Goal: Contribute content: Add original content to the website for others to see

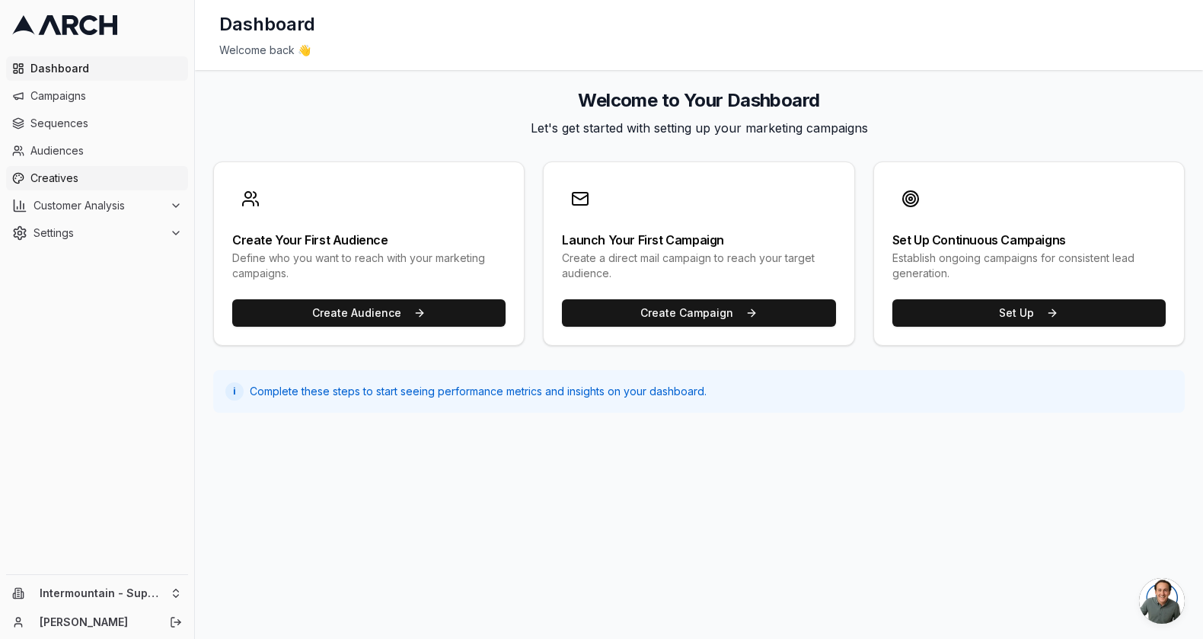
click at [67, 183] on span "Creatives" at bounding box center [105, 178] width 151 height 15
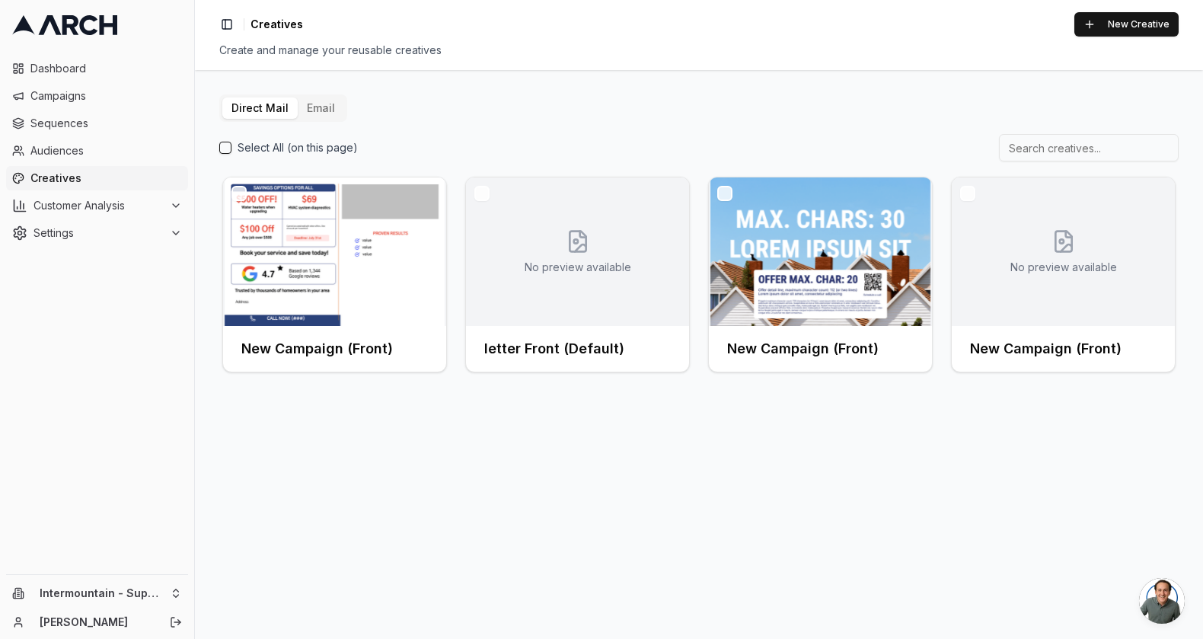
click at [326, 118] on button "Email" at bounding box center [321, 107] width 46 height 21
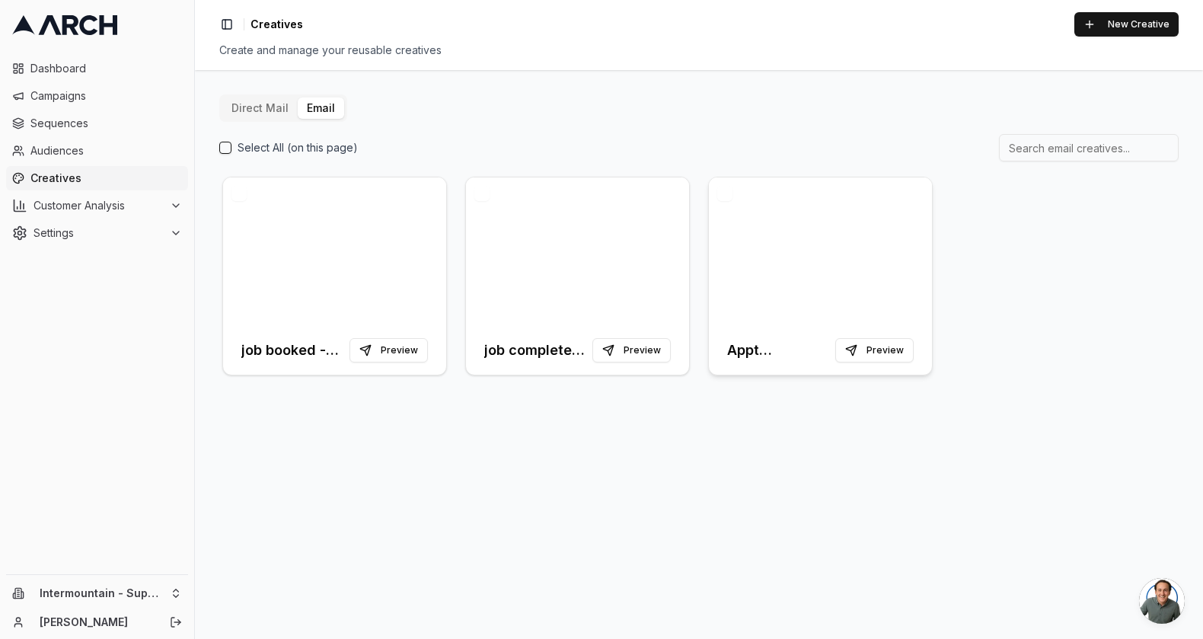
click at [845, 253] on div at bounding box center [820, 251] width 223 height 148
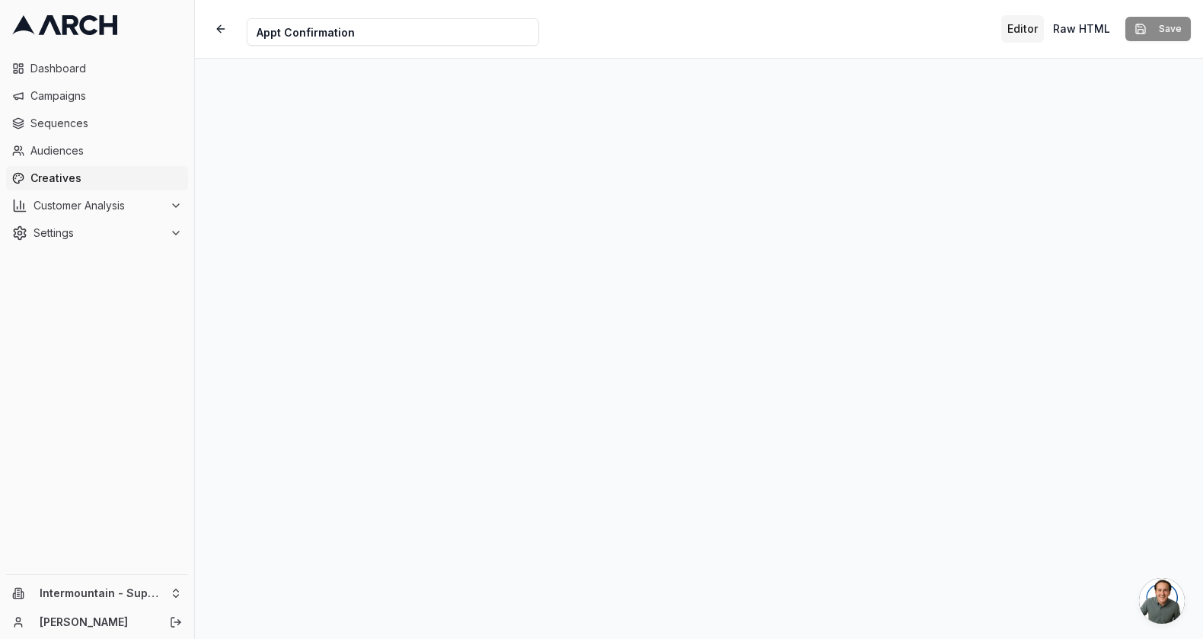
click at [373, 30] on input "Appt Confirmation" at bounding box center [393, 31] width 292 height 27
drag, startPoint x: 373, startPoint y: 31, endPoint x: 247, endPoint y: 22, distance: 126.7
click at [247, 22] on input "Appt Confirmation" at bounding box center [393, 31] width 292 height 27
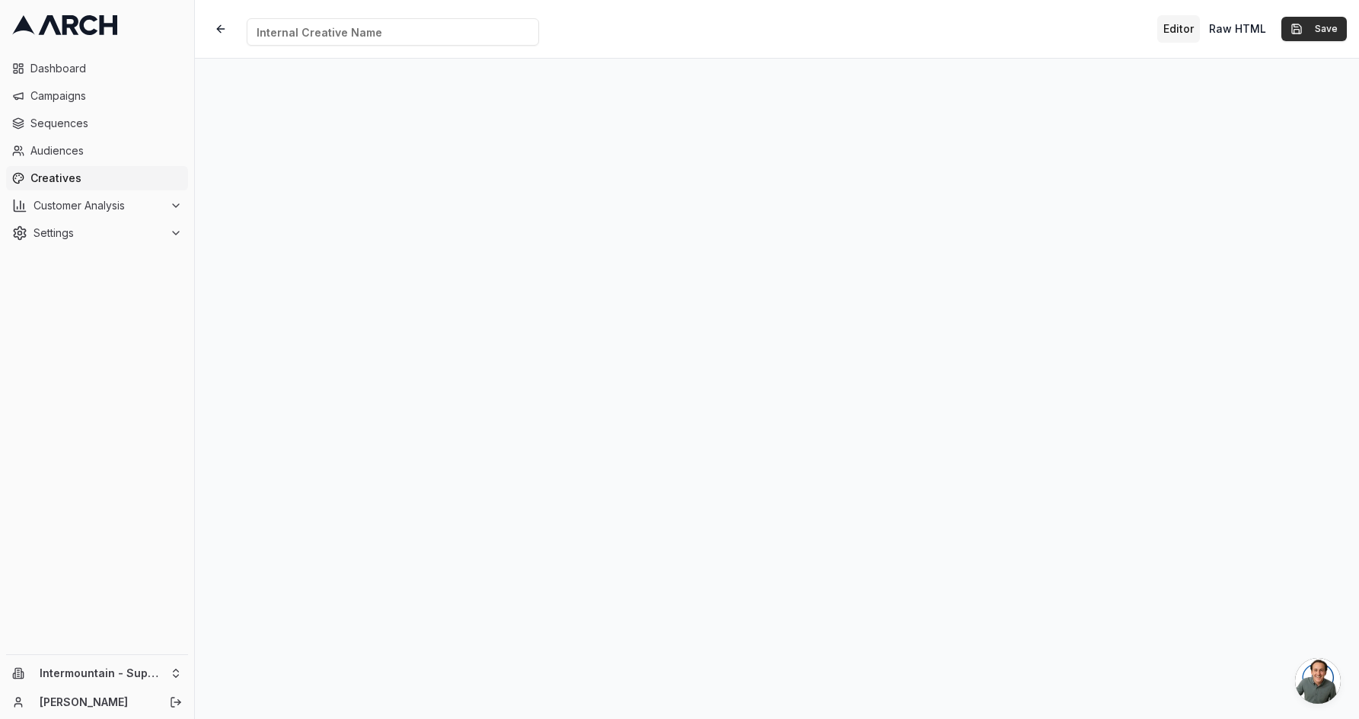
click at [1202, 20] on button "Save" at bounding box center [1313, 29] width 65 height 24
click at [450, 30] on input "Creative Name" at bounding box center [393, 31] width 292 height 27
type input "Marketing Email 1.0"
click at [1202, 30] on button "Save" at bounding box center [1313, 29] width 65 height 24
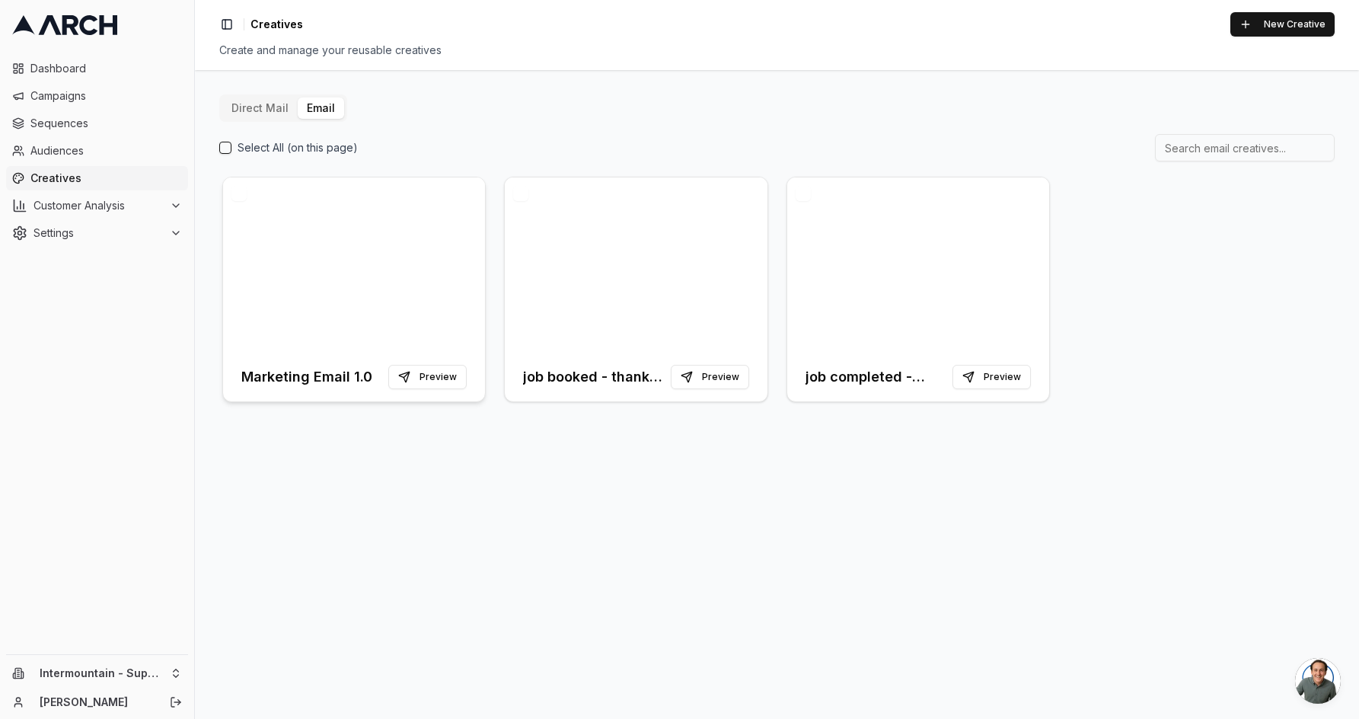
click at [435, 332] on div at bounding box center [354, 264] width 262 height 175
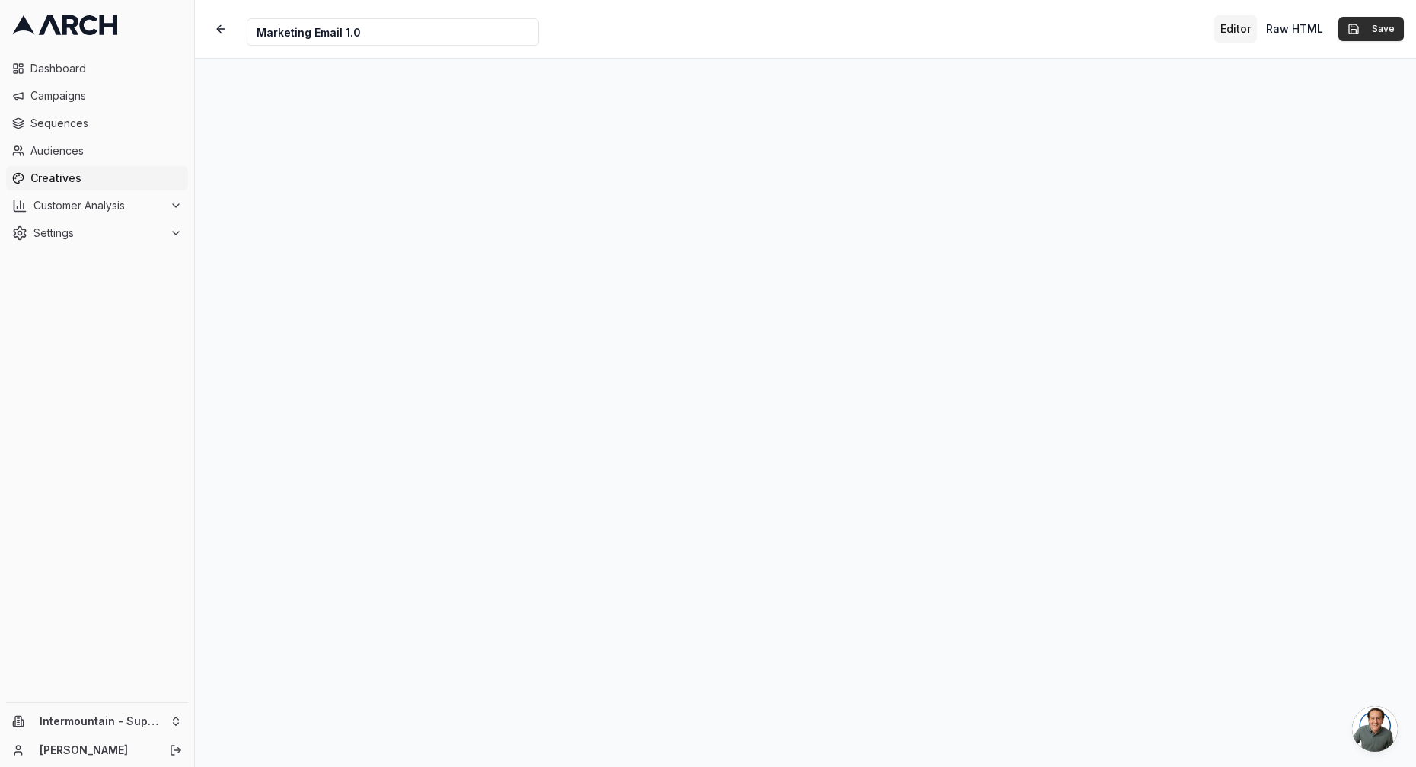
click at [1202, 30] on button "Save" at bounding box center [1370, 29] width 65 height 24
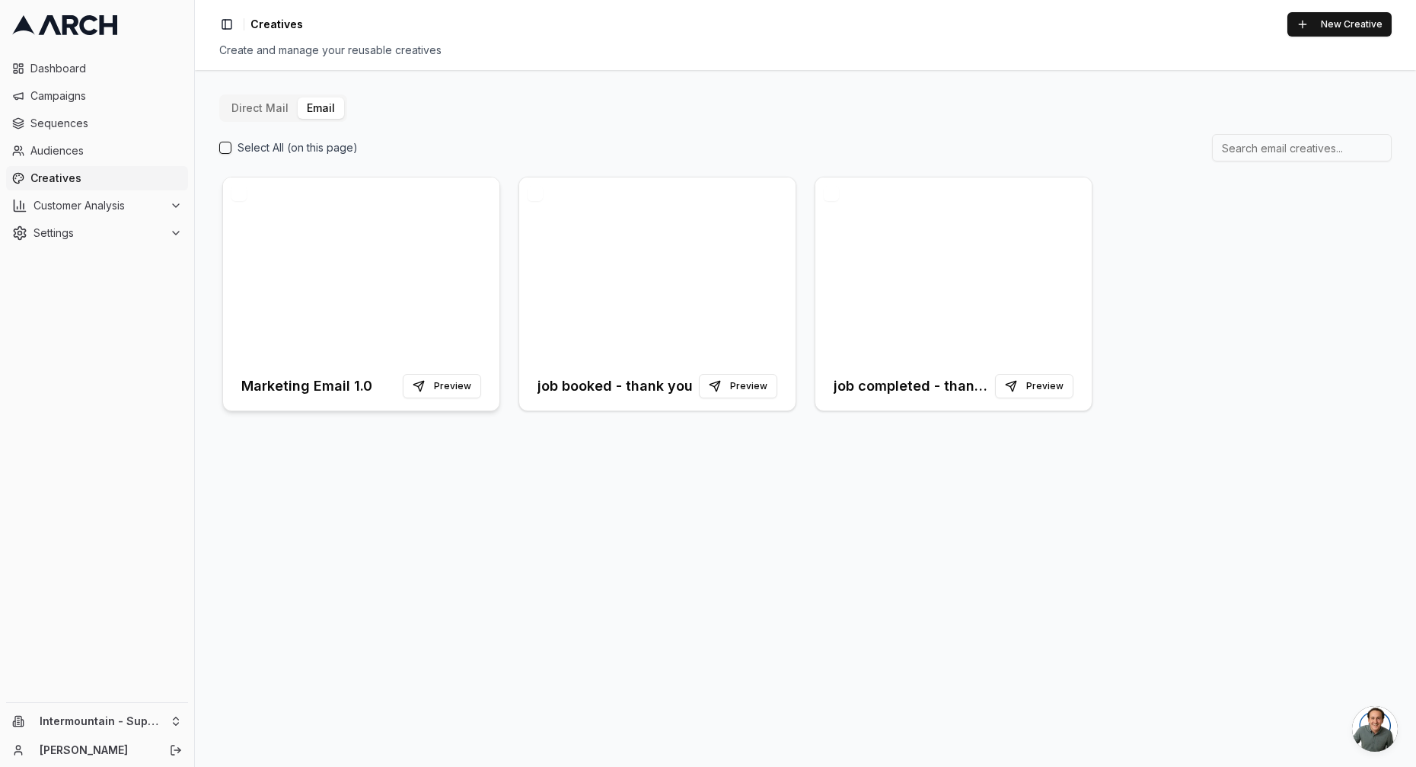
click at [353, 244] on div at bounding box center [361, 269] width 276 height 184
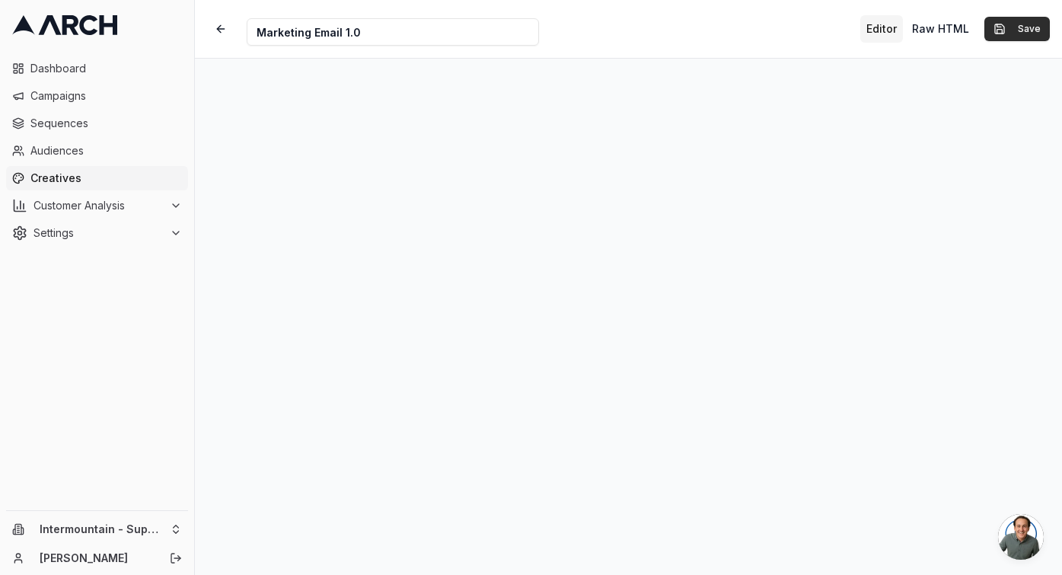
click at [1029, 30] on button "Save" at bounding box center [1016, 29] width 65 height 24
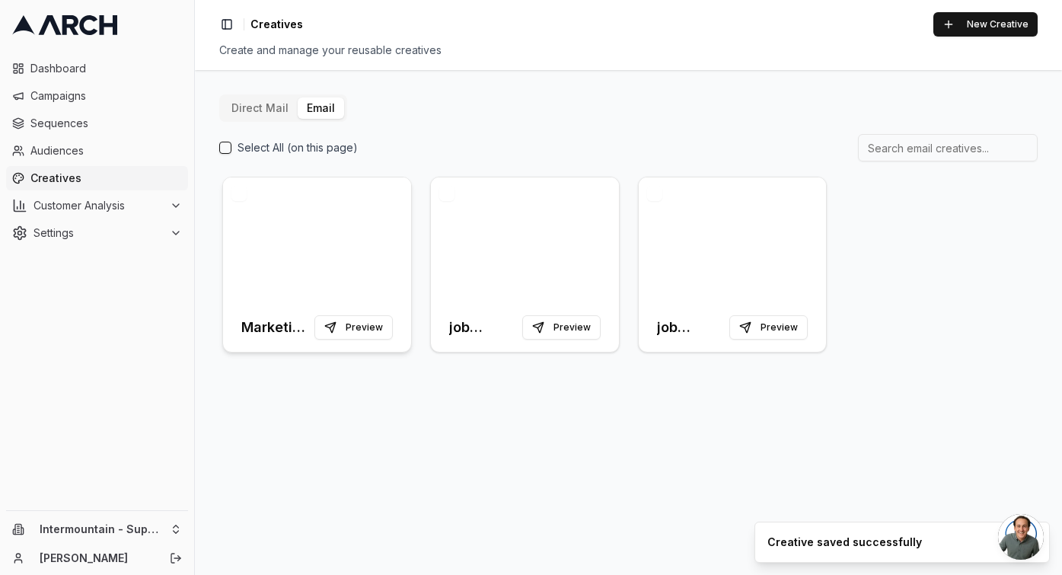
click at [315, 211] on div at bounding box center [317, 240] width 188 height 126
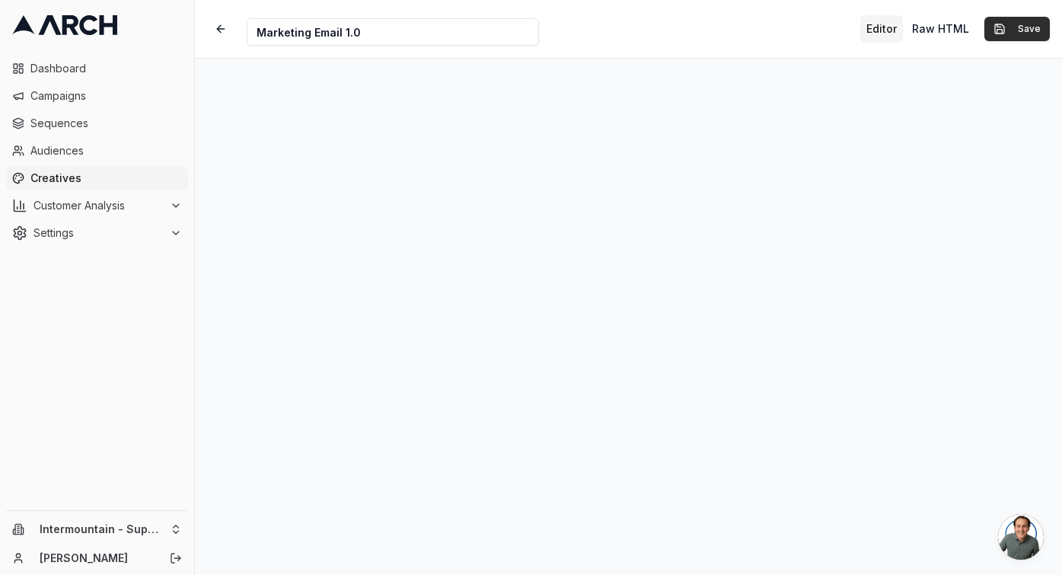
click at [1013, 30] on button "Save" at bounding box center [1016, 29] width 65 height 24
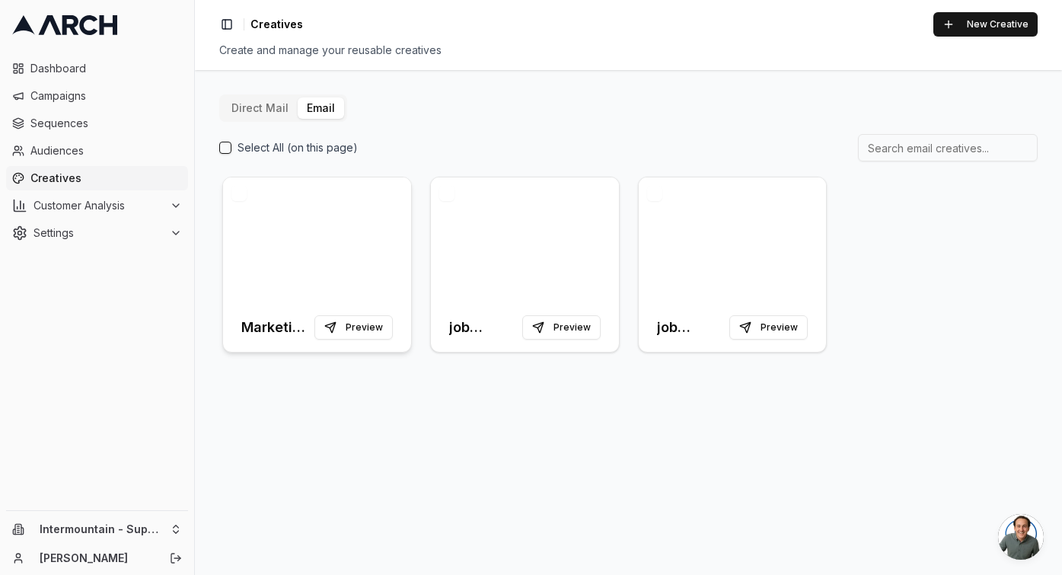
click at [336, 224] on div at bounding box center [317, 240] width 188 height 126
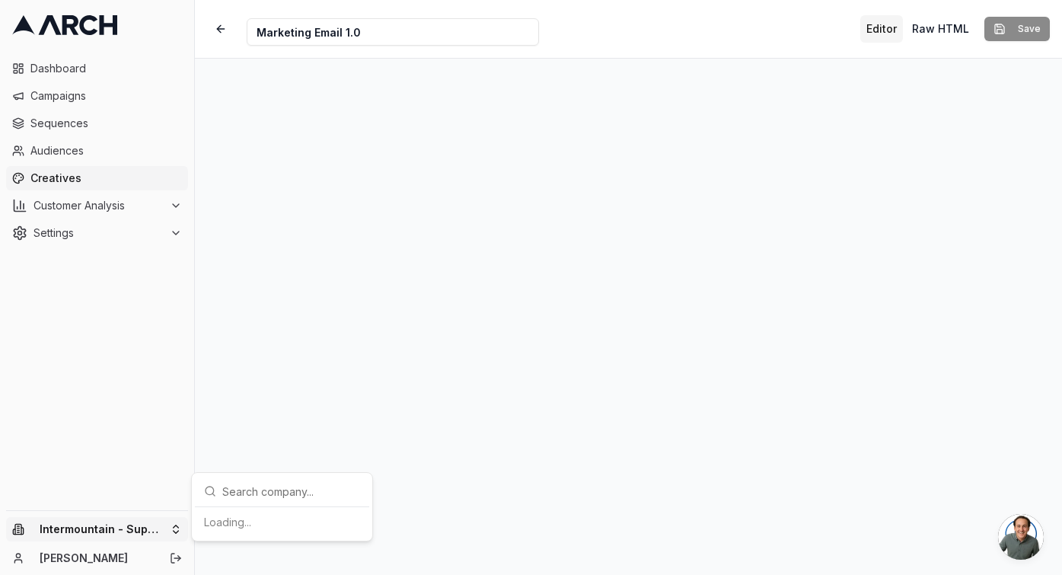
click at [177, 526] on html "Dashboard Campaigns Sequences Audiences Creatives Customer Analysis Settings In…" at bounding box center [531, 287] width 1062 height 575
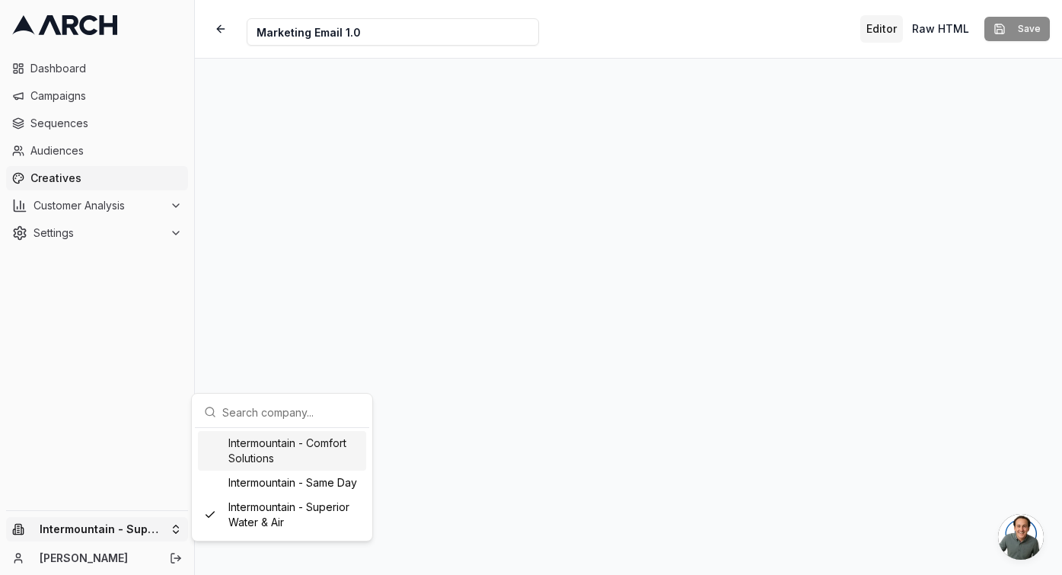
click at [251, 323] on html "Dashboard Campaigns Sequences Audiences Creatives Customer Analysis Settings In…" at bounding box center [531, 287] width 1062 height 575
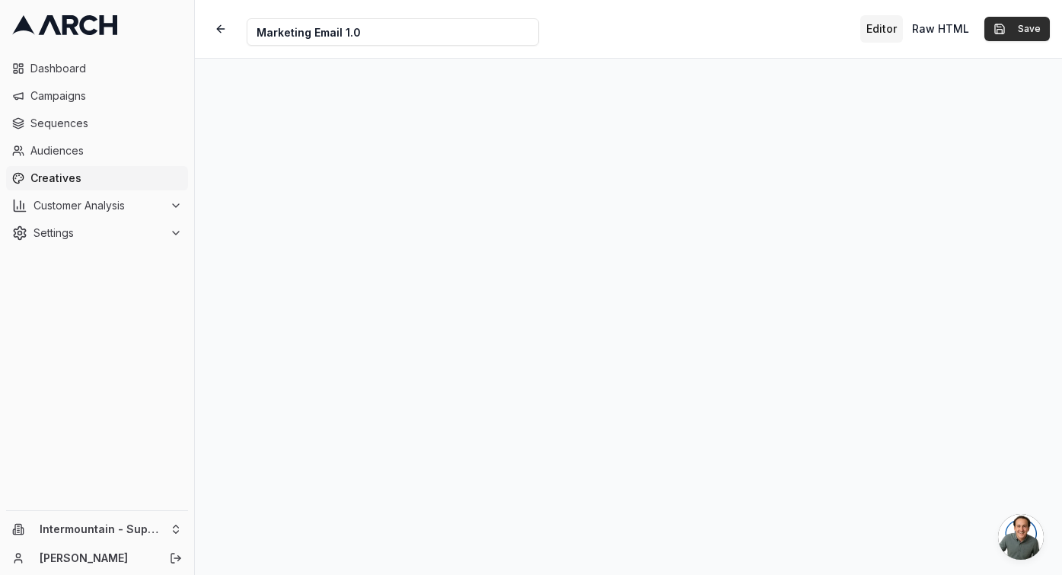
click at [1022, 28] on button "Save" at bounding box center [1016, 29] width 65 height 24
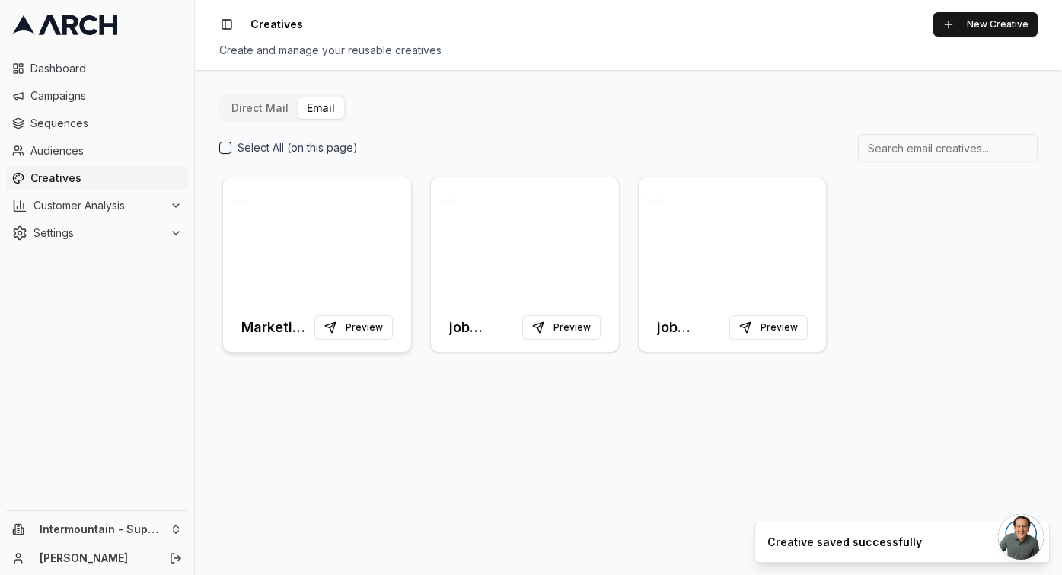
click at [352, 250] on div at bounding box center [317, 240] width 188 height 126
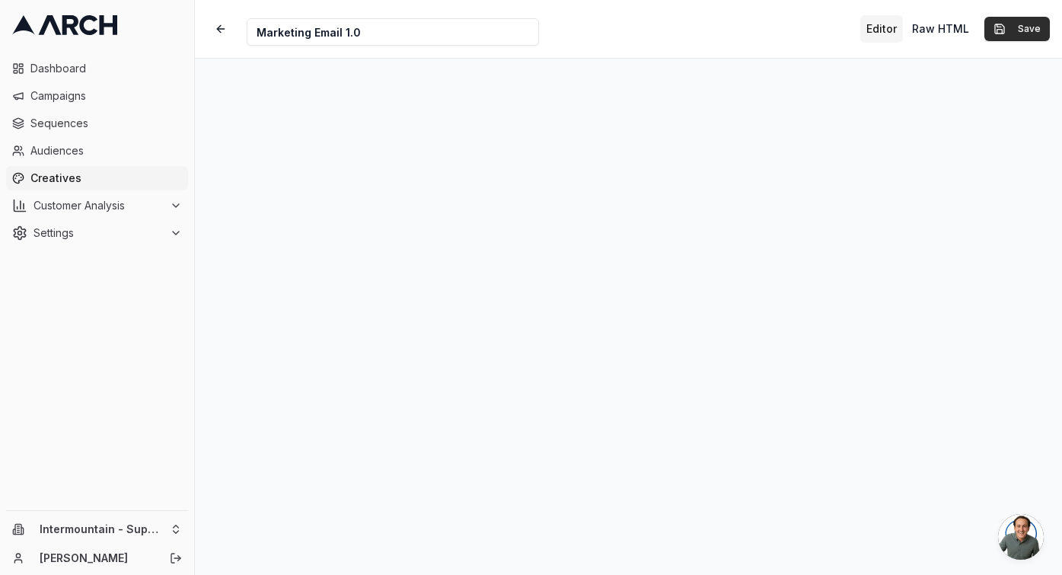
click at [1006, 34] on button "Save" at bounding box center [1016, 29] width 65 height 24
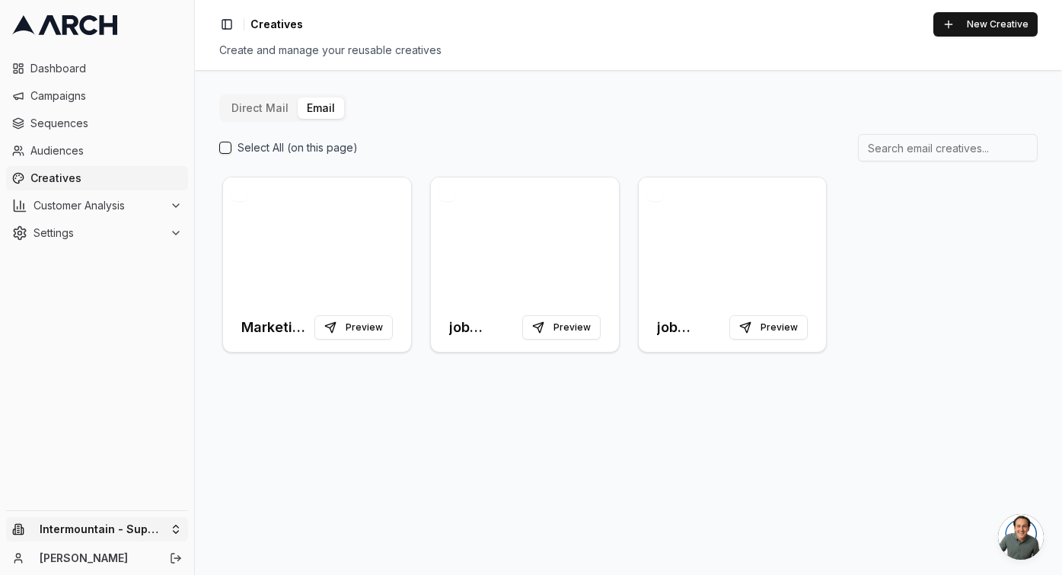
click at [125, 529] on html "Dashboard Campaigns Sequences Audiences Creatives Customer Analysis Settings In…" at bounding box center [531, 287] width 1062 height 575
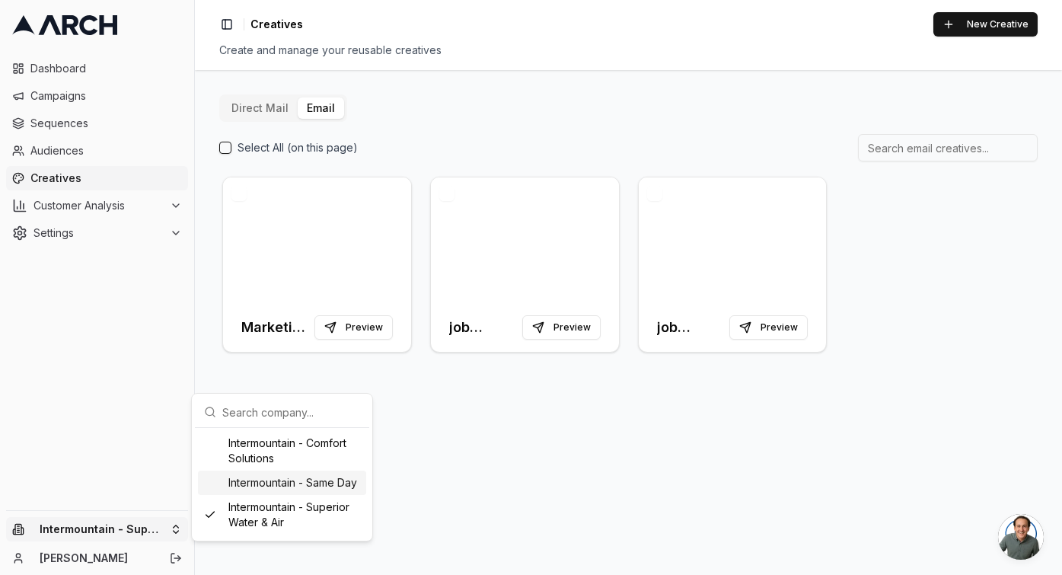
click at [254, 480] on div "Intermountain - Same Day" at bounding box center [282, 482] width 168 height 24
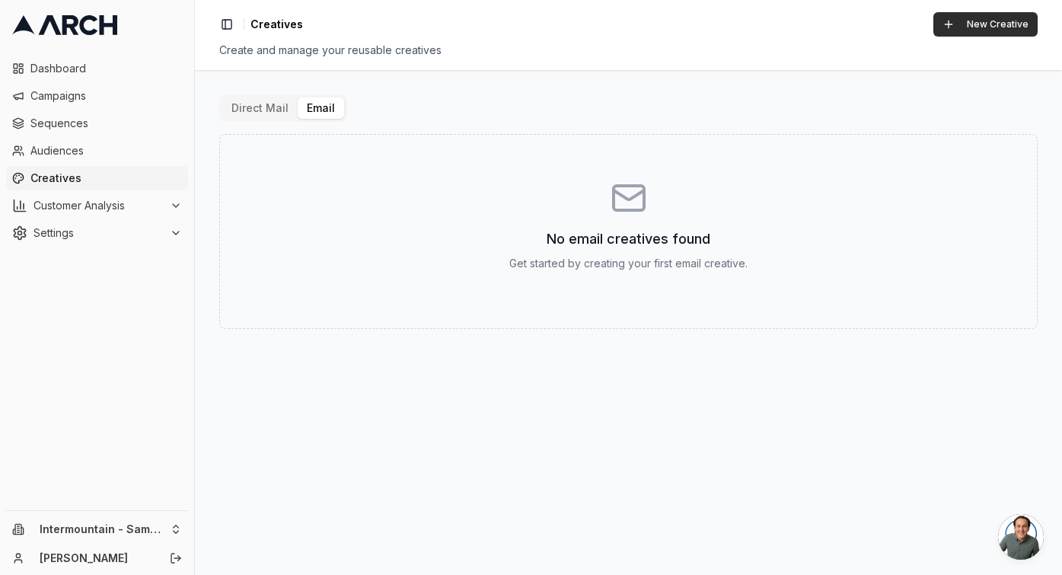
click at [1013, 24] on button "New Creative" at bounding box center [985, 24] width 104 height 24
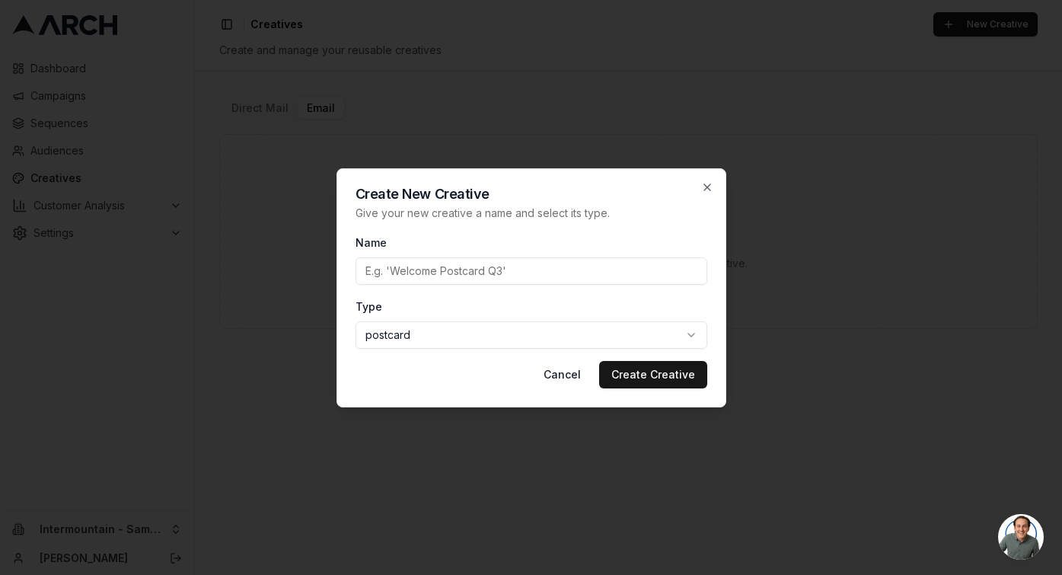
click at [597, 275] on input "Name" at bounding box center [531, 270] width 352 height 27
type input "Job Booked - Thank you!"
click at [700, 333] on body "Dashboard Campaigns Sequences Audiences Creatives Customer Analysis Settings In…" at bounding box center [531, 287] width 1062 height 575
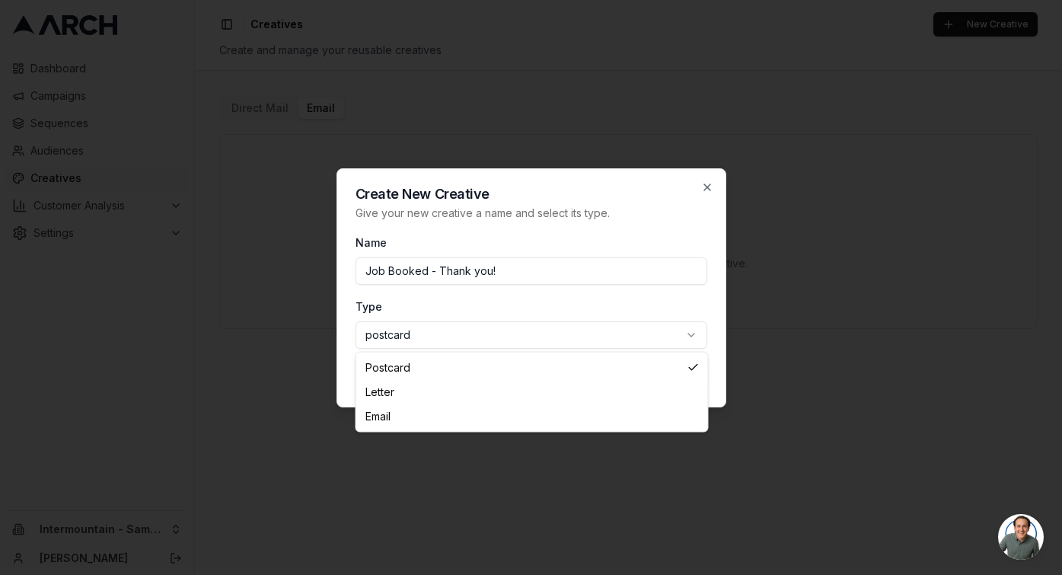
select select "email"
drag, startPoint x: 576, startPoint y: 400, endPoint x: 575, endPoint y: 414, distance: 13.8
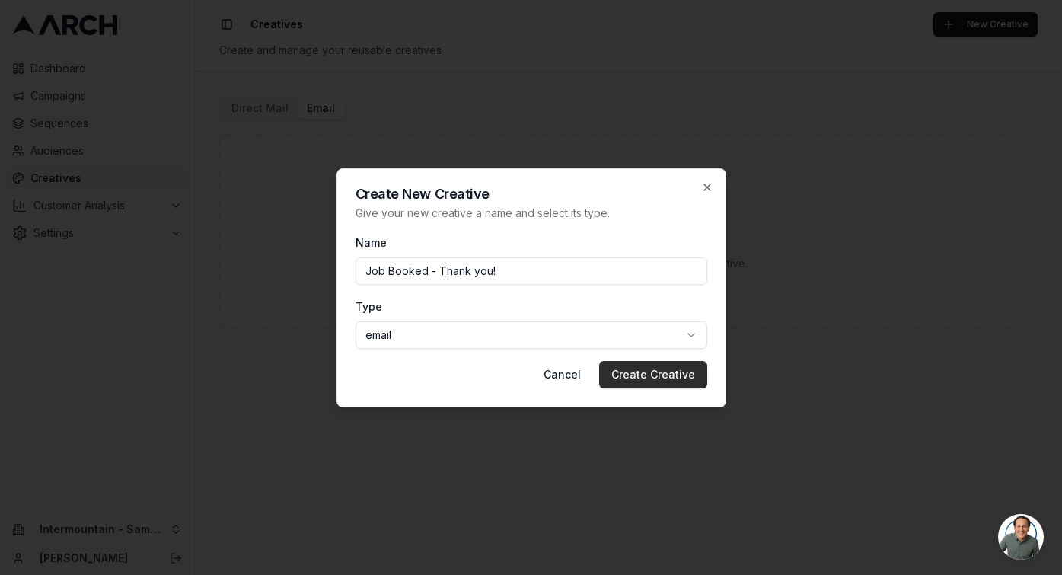
click at [662, 369] on button "Create Creative" at bounding box center [653, 374] width 108 height 27
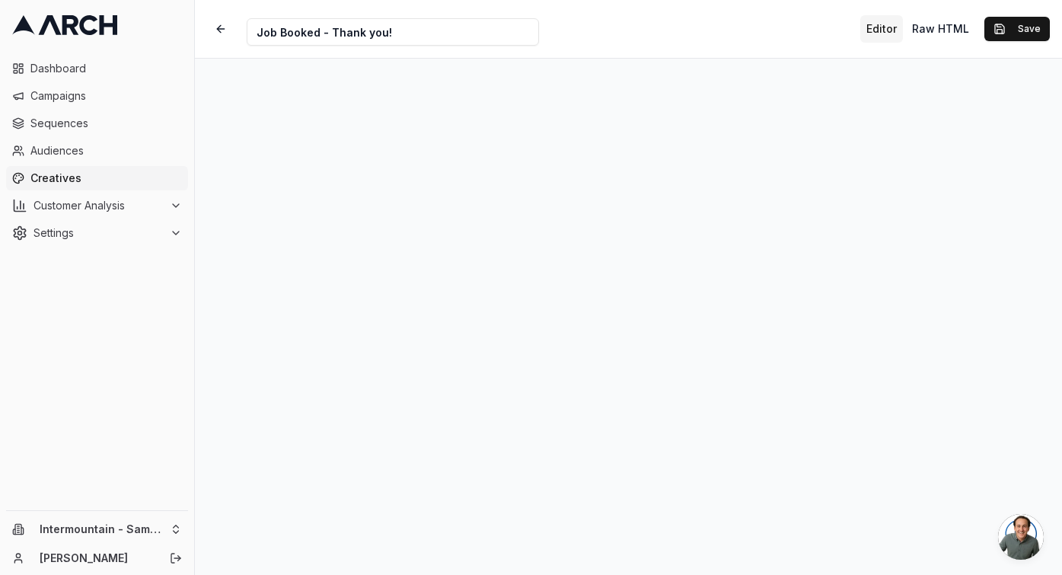
scroll to position [93, 0]
click at [1009, 29] on button "Save" at bounding box center [1016, 29] width 65 height 24
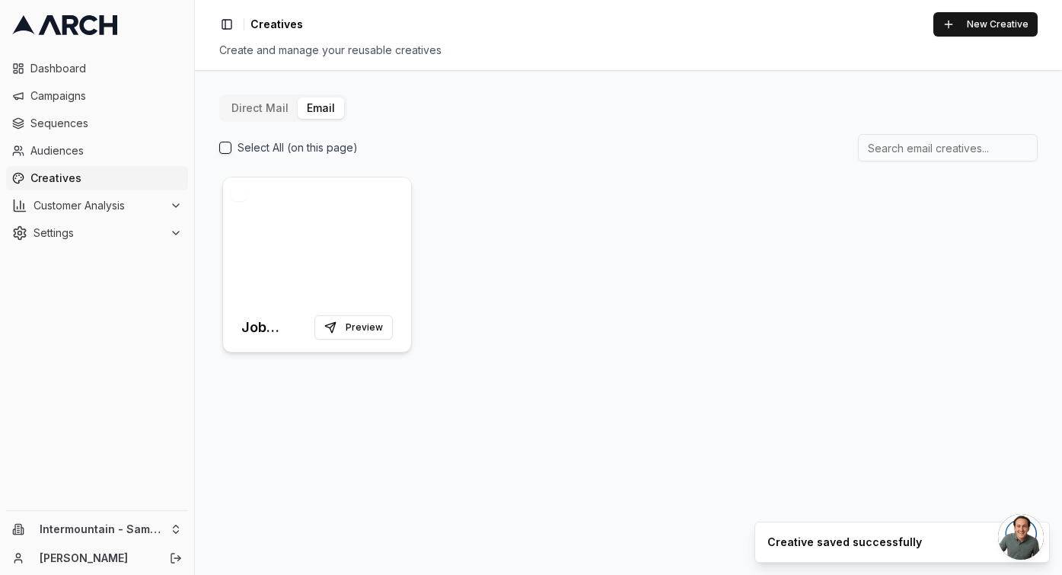
click at [301, 252] on div at bounding box center [317, 240] width 188 height 126
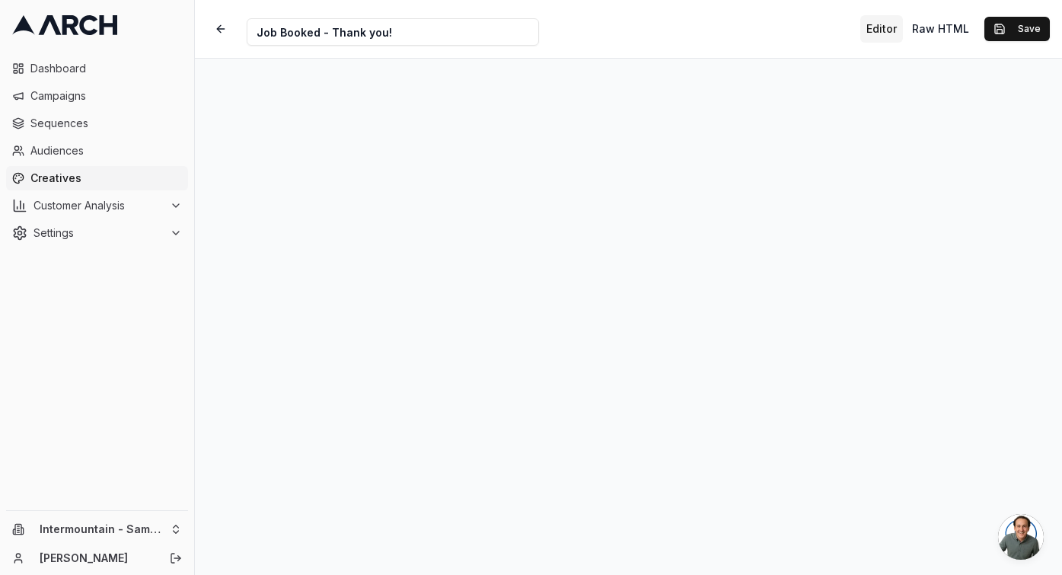
scroll to position [35, 0]
click at [1035, 31] on button "Save" at bounding box center [1016, 29] width 65 height 24
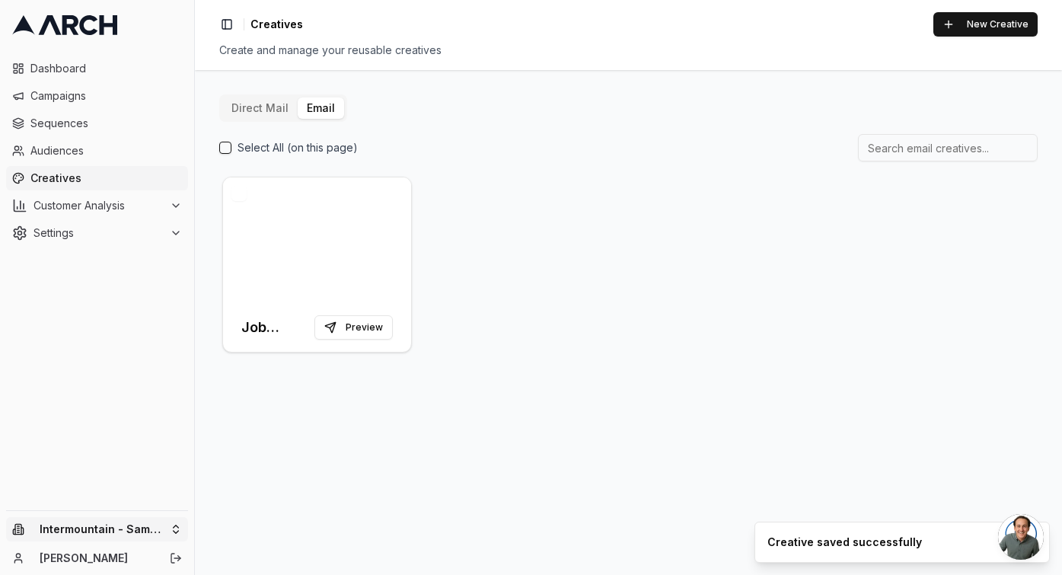
click at [174, 530] on html "Dashboard Campaigns Sequences Audiences Creatives Customer Analysis Settings In…" at bounding box center [531, 287] width 1062 height 575
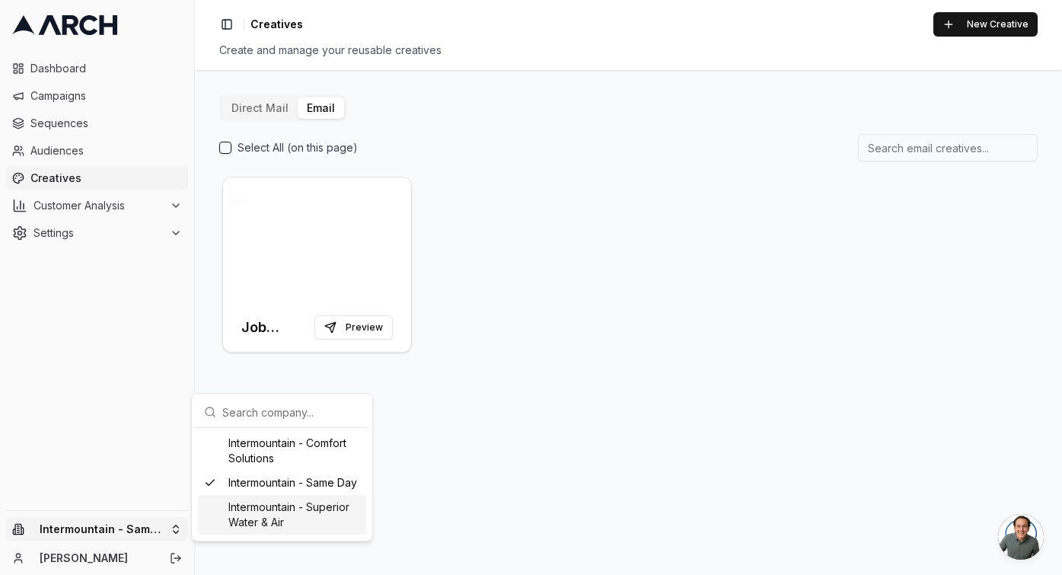
click at [282, 528] on div "Intermountain - Superior Water & Air" at bounding box center [282, 515] width 168 height 40
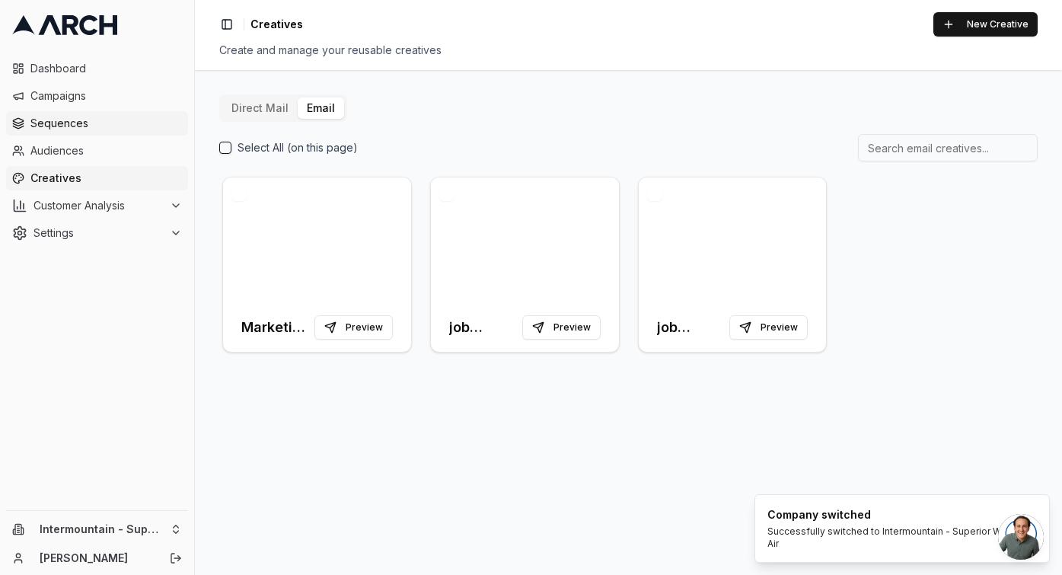
click at [81, 126] on span "Sequences" at bounding box center [105, 123] width 151 height 15
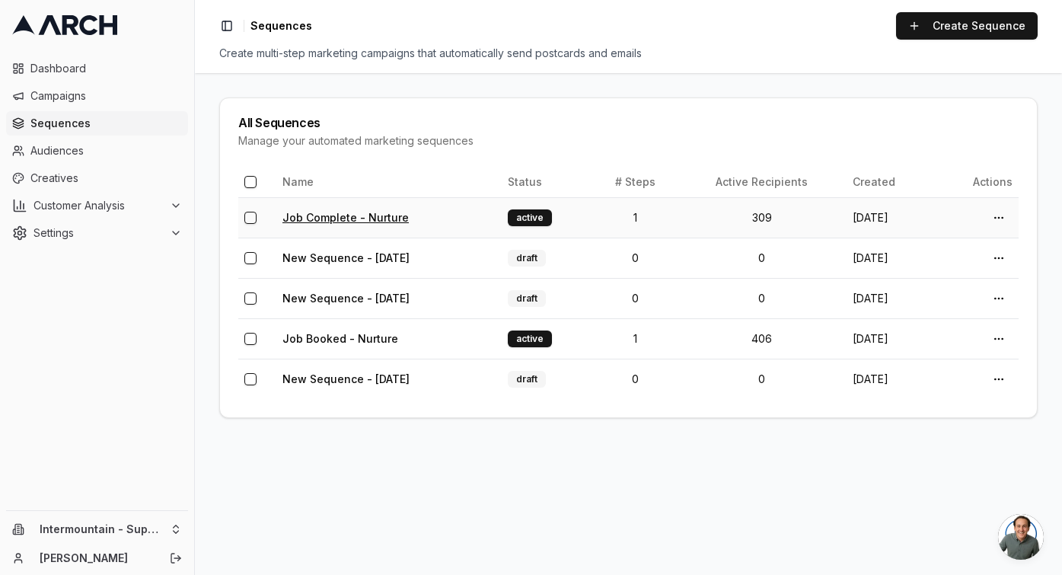
click at [402, 217] on link "Job Complete - Nurture" at bounding box center [345, 217] width 126 height 13
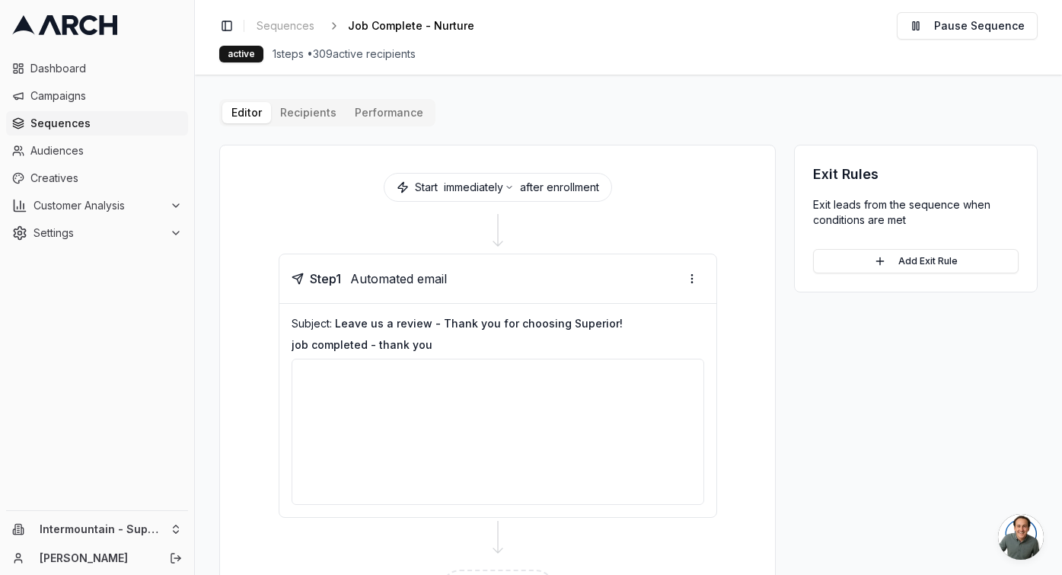
click at [371, 119] on button "Performance" at bounding box center [389, 112] width 87 height 21
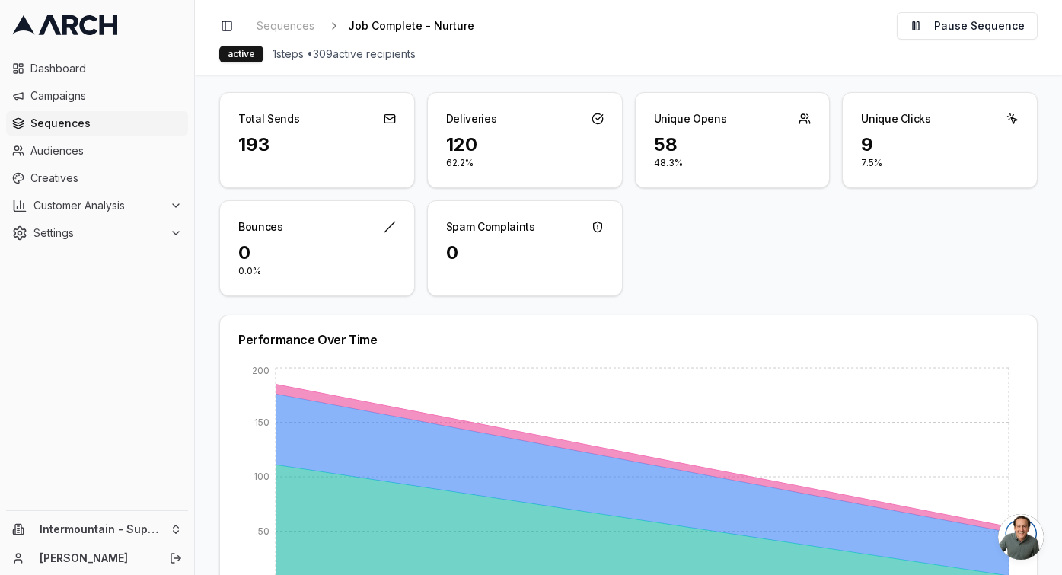
scroll to position [105, 0]
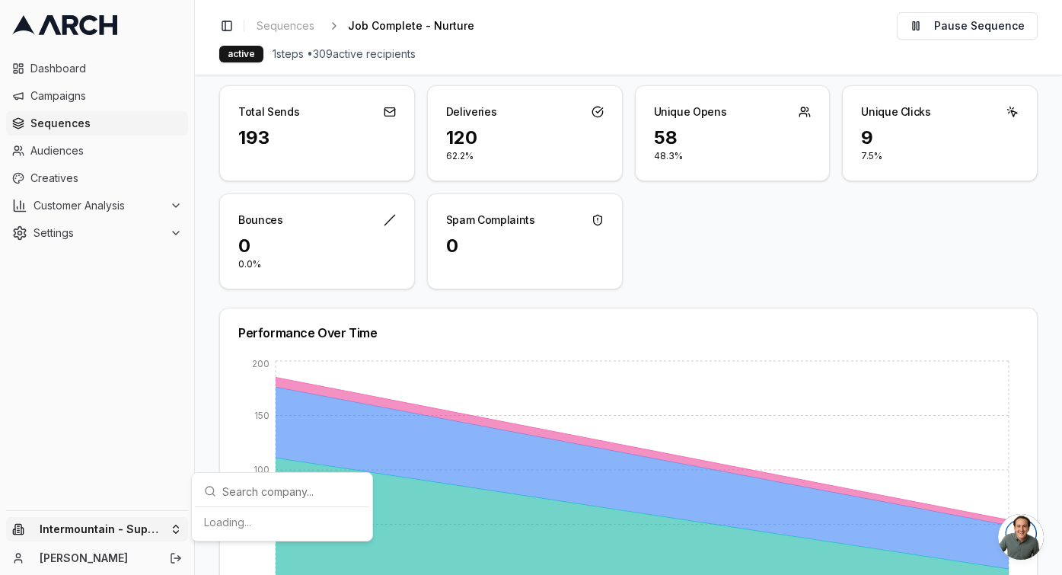
click at [154, 528] on html "Dashboard Campaigns Sequences Audiences Creatives Customer Analysis Settings In…" at bounding box center [531, 287] width 1062 height 575
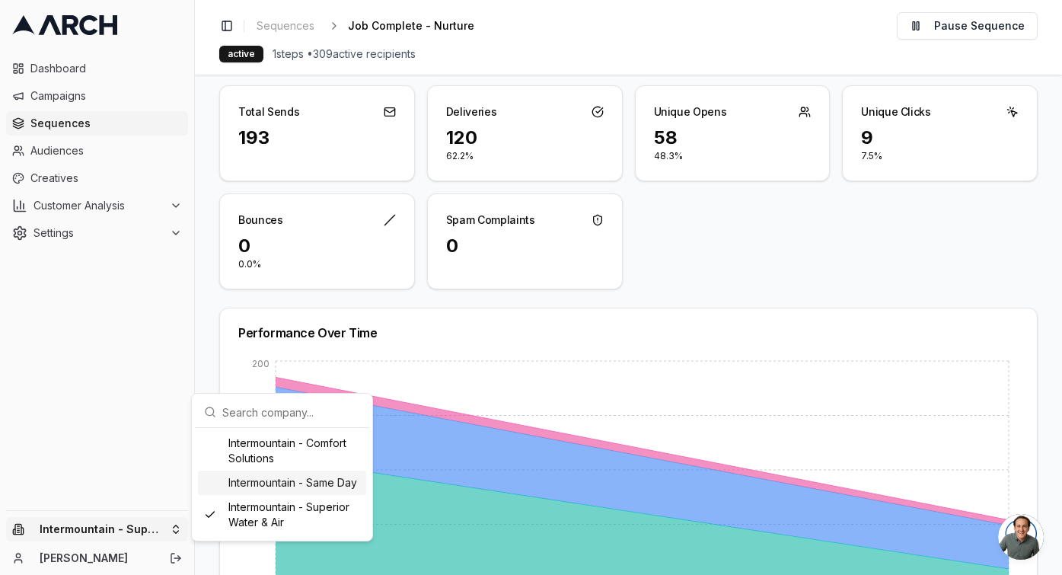
click at [269, 486] on div "Intermountain - Same Day" at bounding box center [282, 482] width 168 height 24
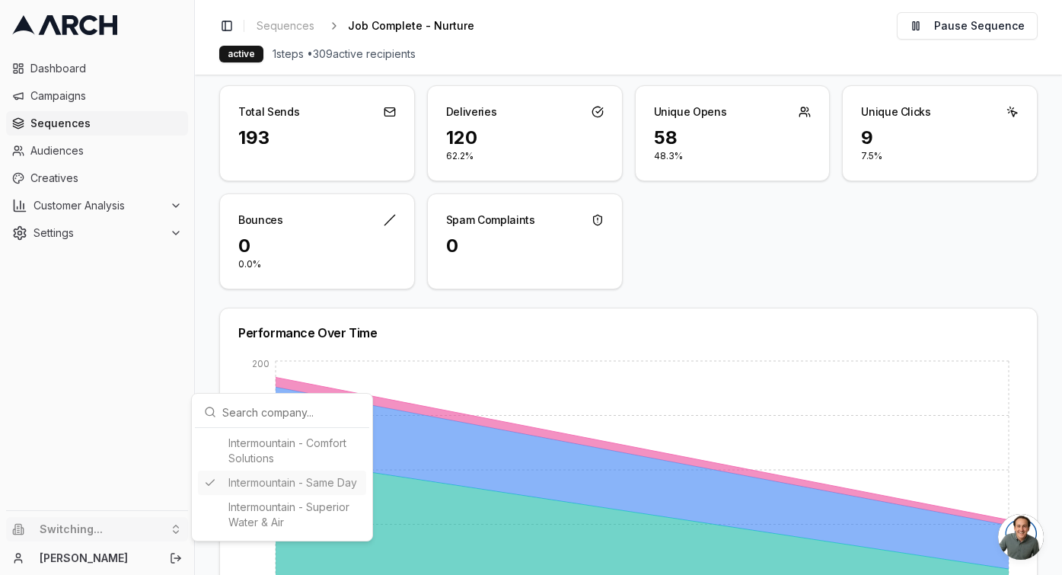
click at [393, 428] on html "Dashboard Campaigns Sequences Audiences Creatives Customer Analysis Settings Sw…" at bounding box center [531, 287] width 1062 height 575
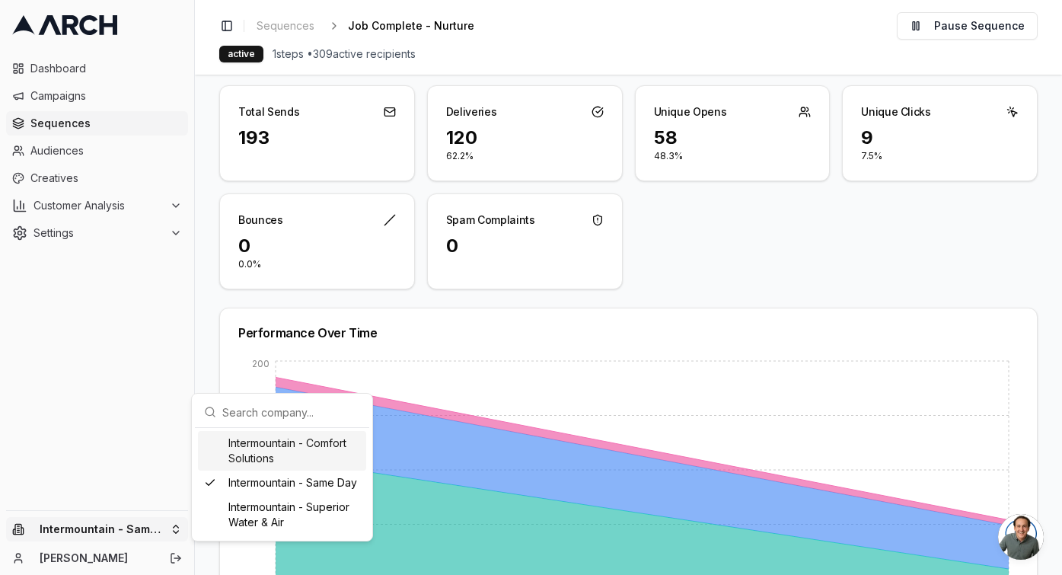
click at [135, 527] on html "Dashboard Campaigns Sequences Audiences Creatives Customer Analysis Settings In…" at bounding box center [531, 287] width 1062 height 575
click at [97, 176] on html "Dashboard Campaigns Sequences Audiences Creatives Customer Analysis Settings In…" at bounding box center [531, 287] width 1062 height 575
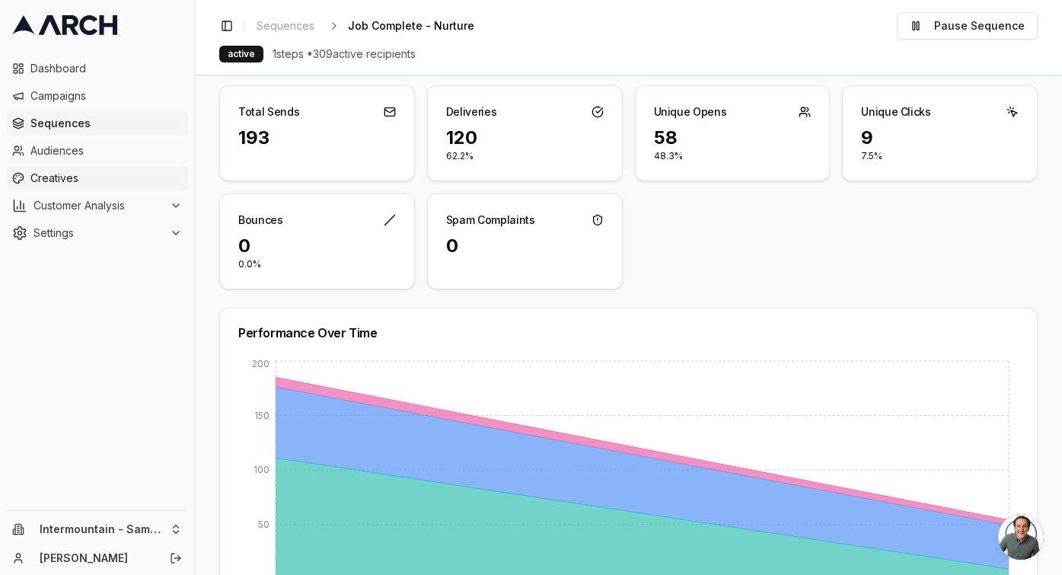
click at [84, 176] on span "Creatives" at bounding box center [105, 178] width 151 height 15
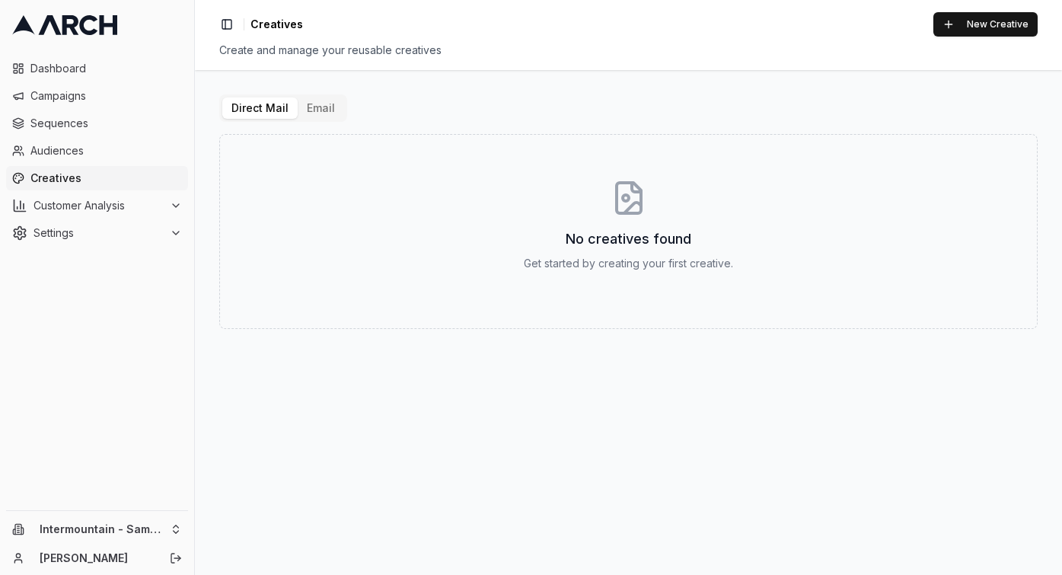
click at [324, 106] on button "Email" at bounding box center [321, 107] width 46 height 21
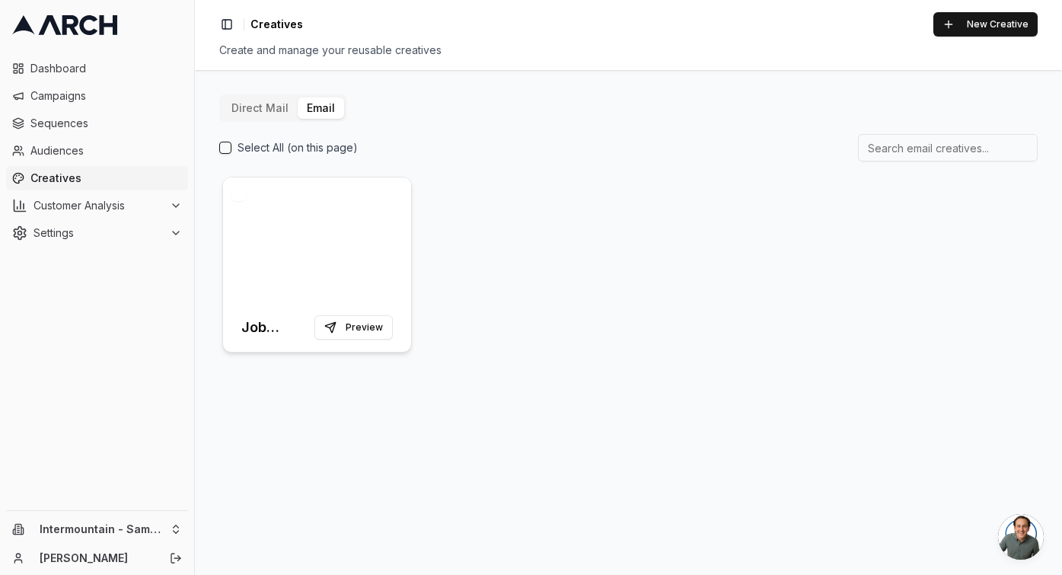
click at [344, 234] on div at bounding box center [317, 240] width 188 height 126
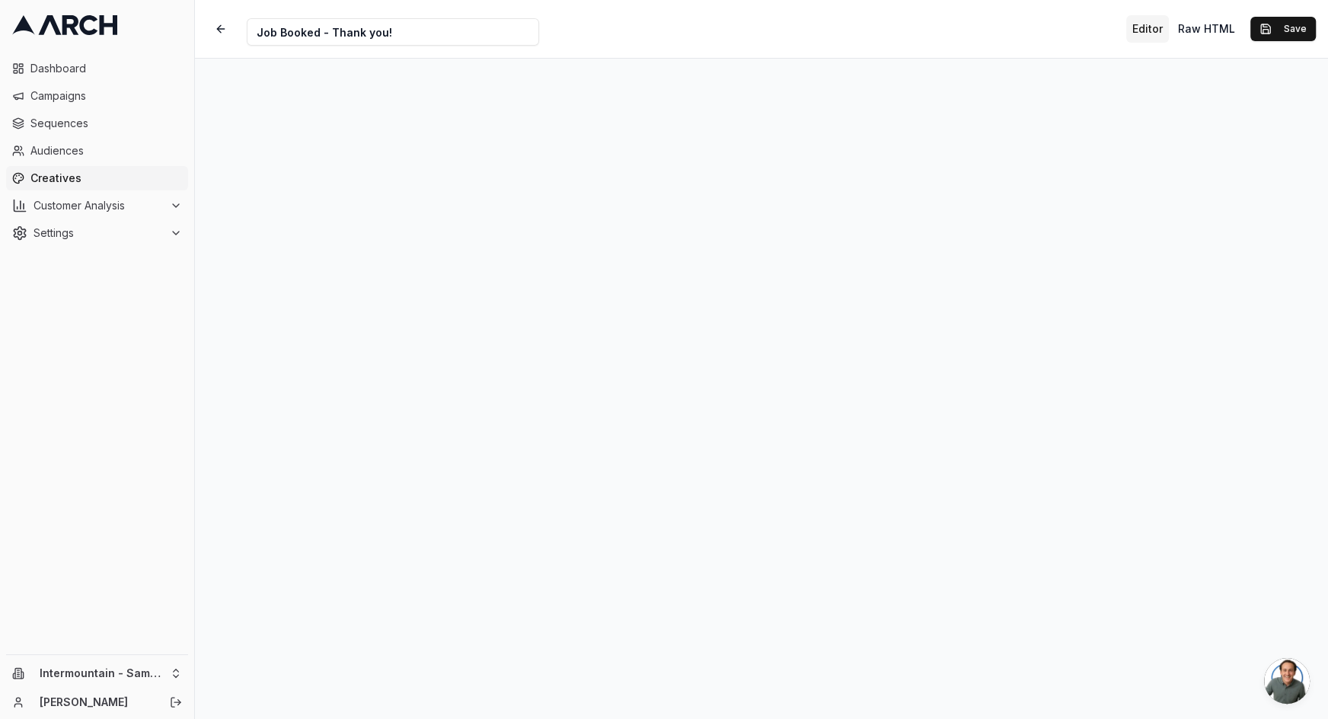
click at [897, 38] on div "Creative Name Job Booked - Thank you! Editor Raw HTML Save" at bounding box center [761, 29] width 1133 height 58
click at [828, 46] on div "Creative Name Job Booked - Thank you! Editor Raw HTML Save" at bounding box center [761, 29] width 1133 height 58
click at [1061, 31] on button "Save" at bounding box center [1282, 29] width 65 height 24
